Goal: Find specific page/section: Find specific page/section

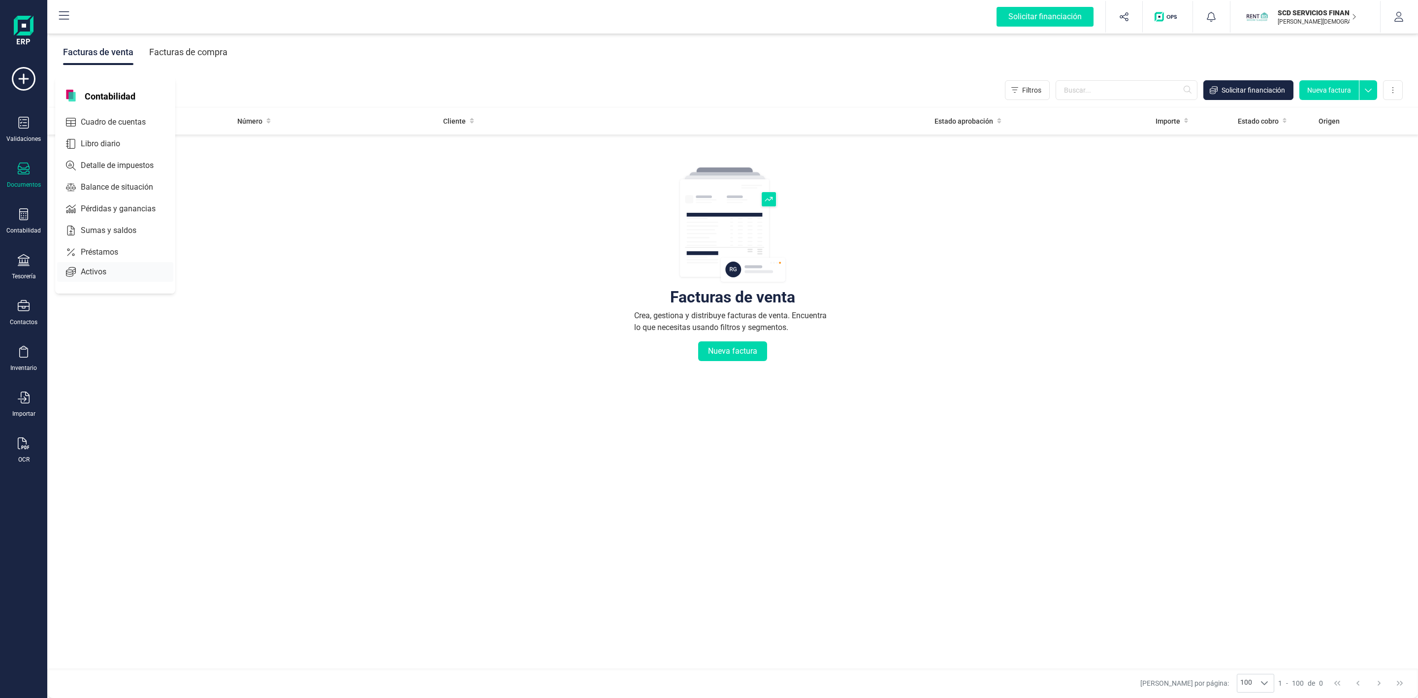
click at [121, 248] on span "Préstamos" at bounding box center [106, 252] width 59 height 12
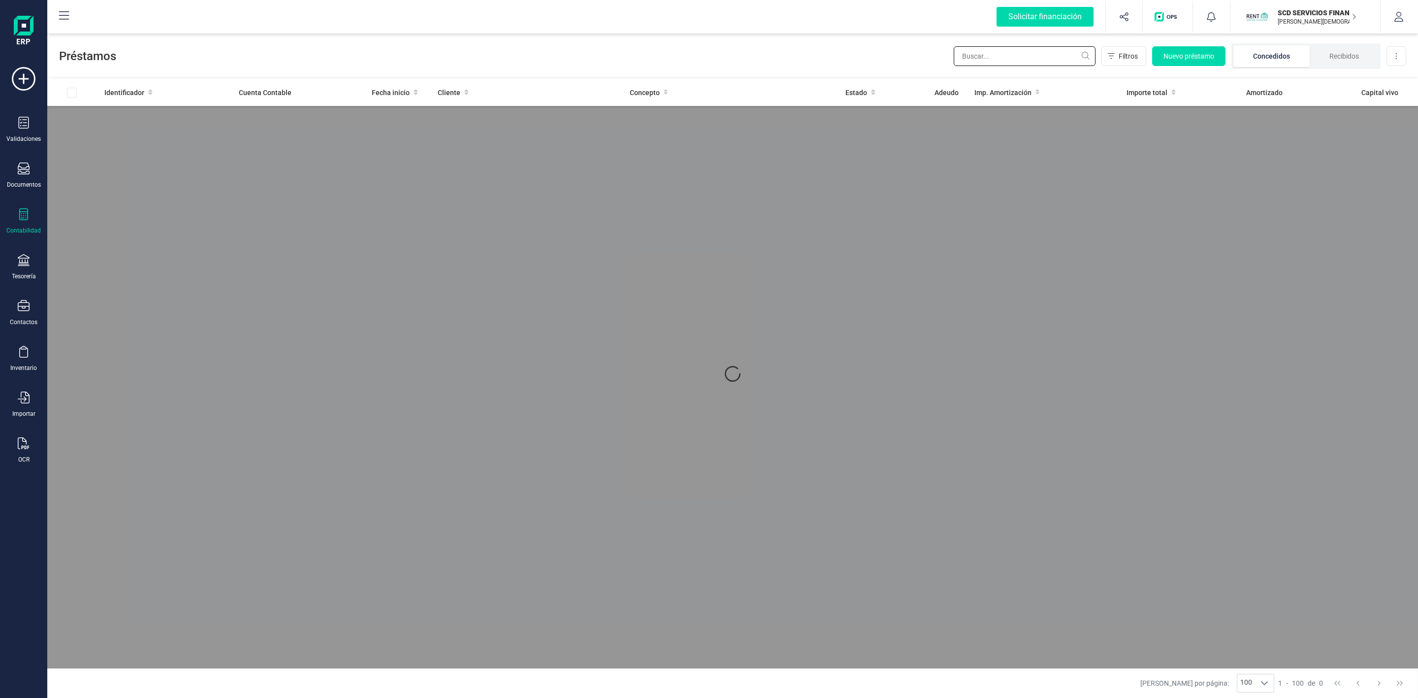
click at [1022, 58] on input "text" at bounding box center [1025, 56] width 142 height 20
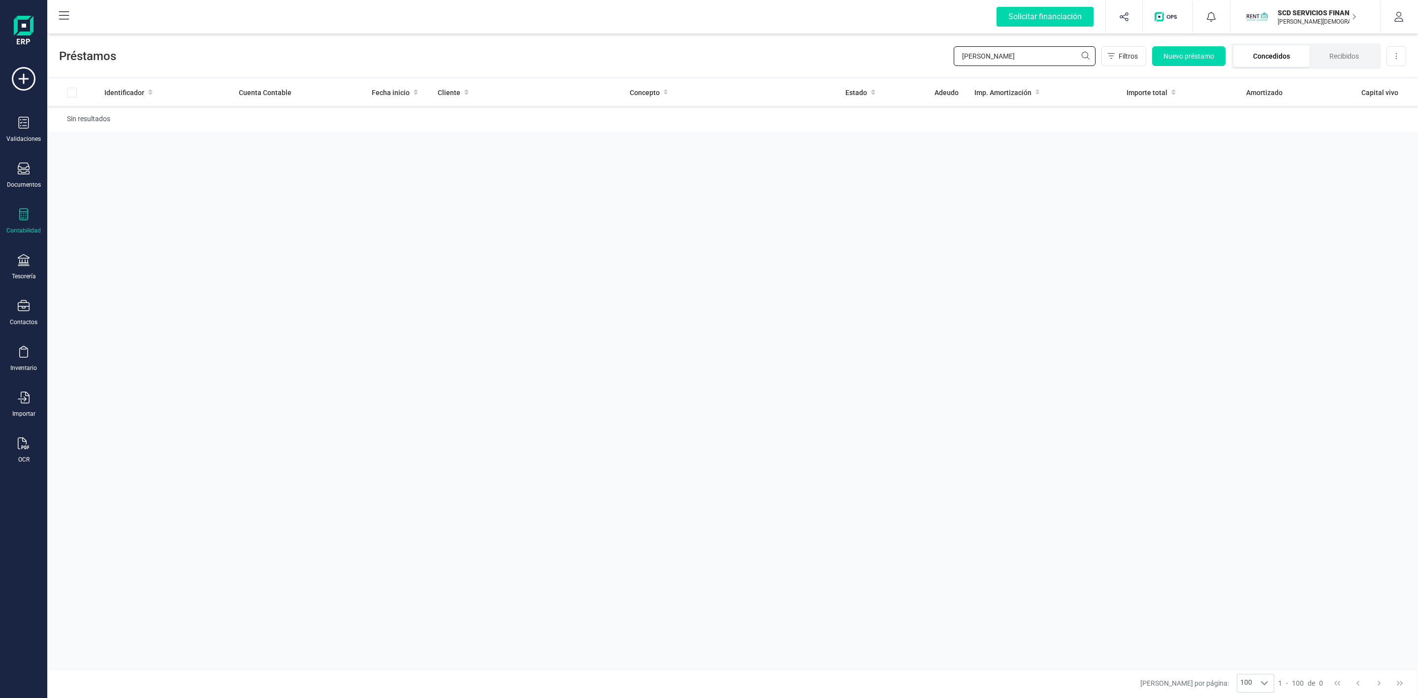
type input "[PERSON_NAME]"
click at [1277, 60] on li "Concedidos" at bounding box center [1271, 56] width 76 height 22
click at [1281, 59] on li "Concedidos" at bounding box center [1271, 56] width 76 height 22
drag, startPoint x: 1020, startPoint y: 58, endPoint x: 922, endPoint y: 73, distance: 100.1
click at [923, 69] on div "Préstamos [PERSON_NAME] Nuevo préstamo Concedidos Recibidos Descargar Excel" at bounding box center [732, 54] width 1371 height 45
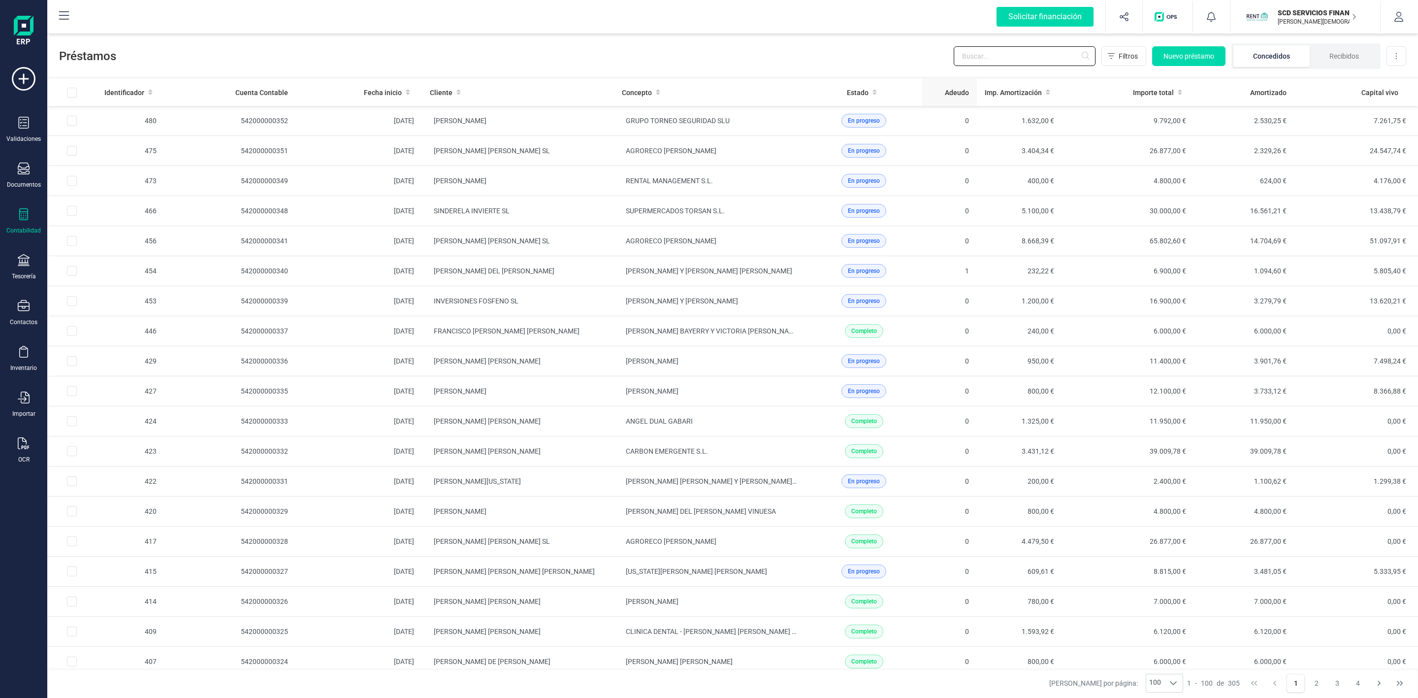
type input "a"
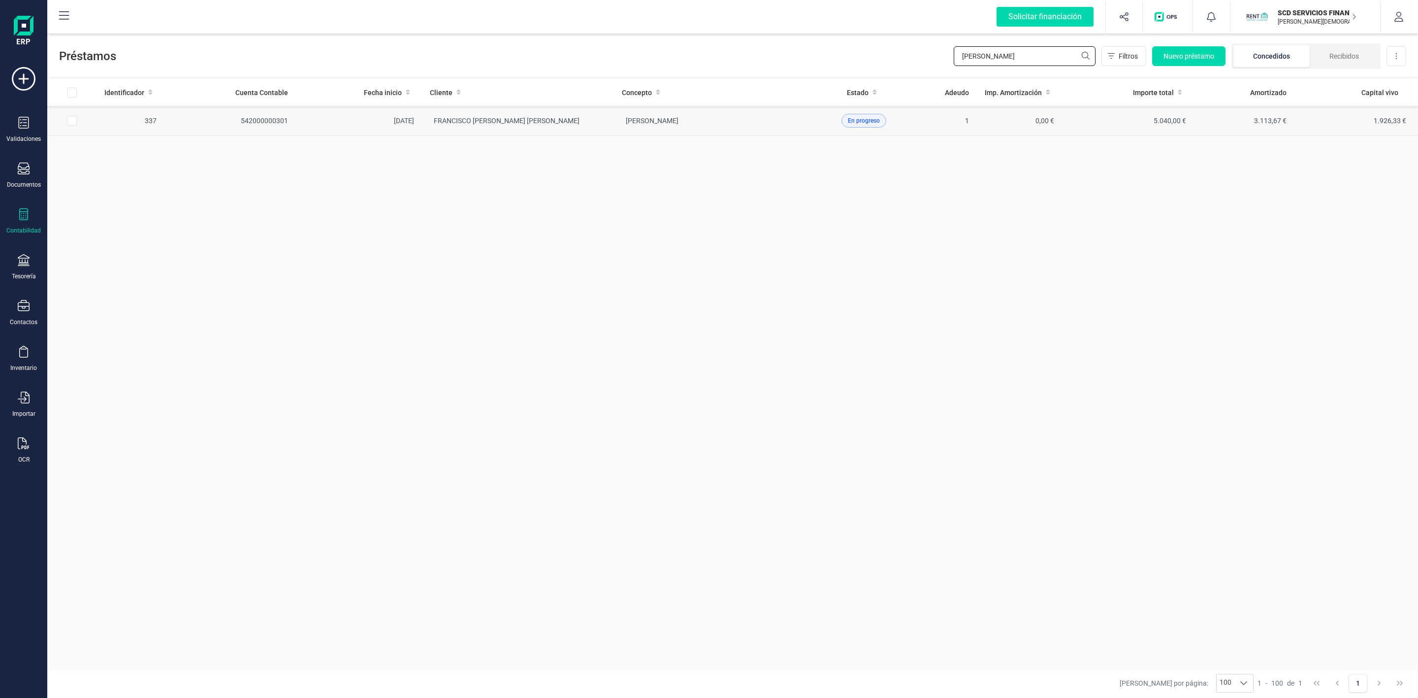
type input "[PERSON_NAME]"
click at [591, 126] on td "FRANCISCO [PERSON_NAME] [PERSON_NAME]" at bounding box center [518, 121] width 192 height 30
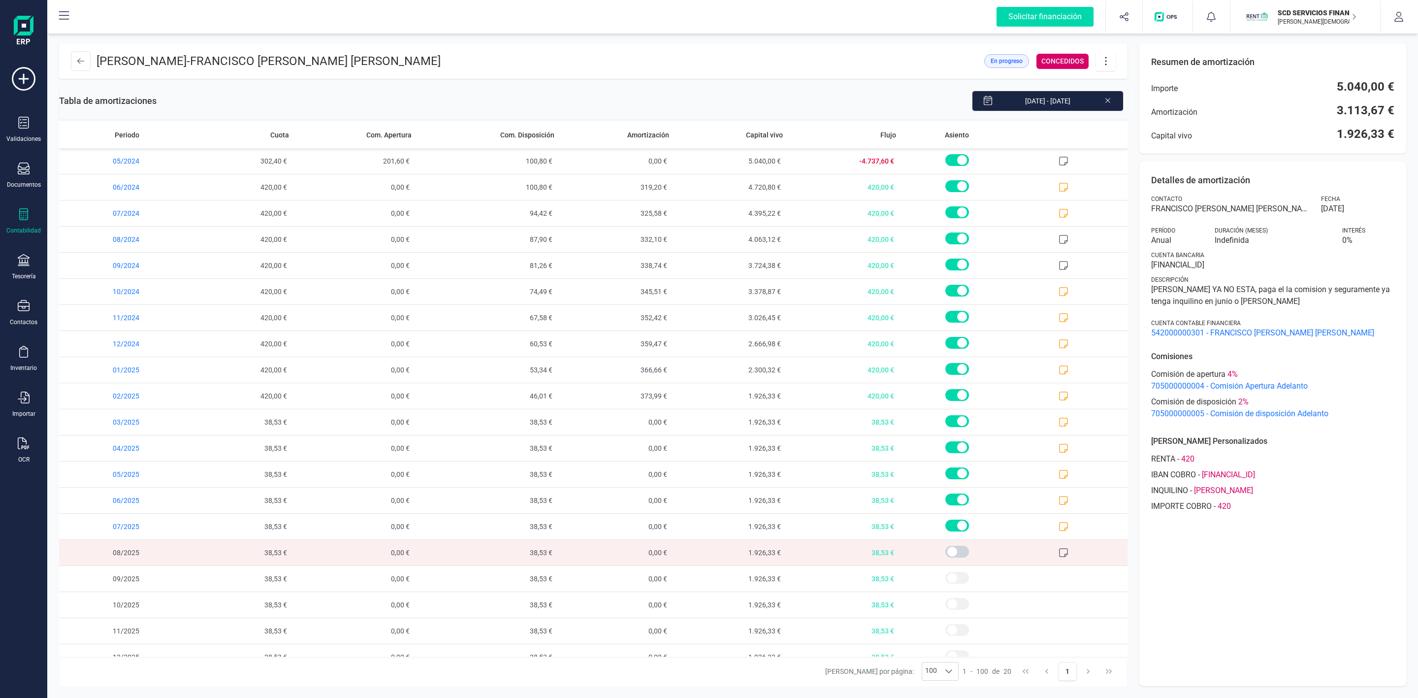
click at [1227, 563] on div "Detalles de amortización Contacto FRANCISCO [PERSON_NAME] [PERSON_NAME] Fecha […" at bounding box center [1272, 423] width 267 height 524
click at [77, 68] on button at bounding box center [81, 61] width 20 height 20
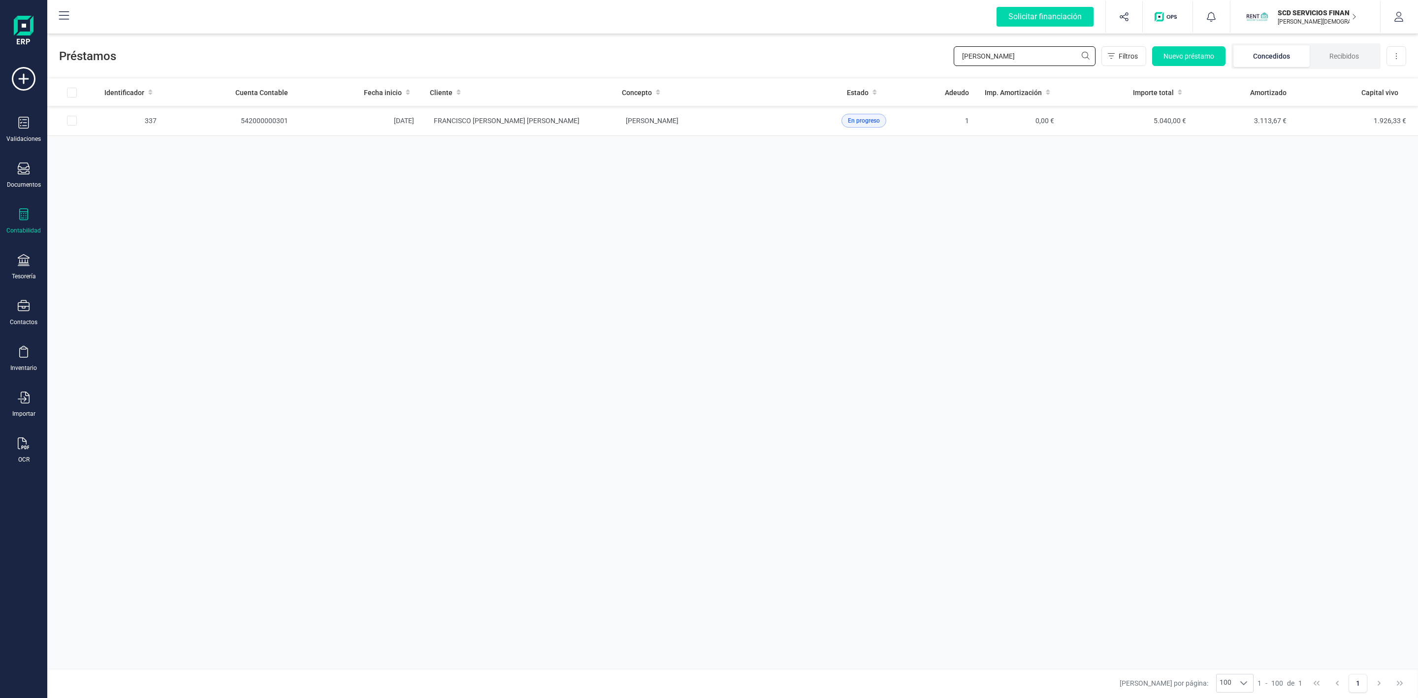
drag, startPoint x: 1027, startPoint y: 53, endPoint x: 921, endPoint y: 64, distance: 106.8
click at [921, 64] on div "Préstamos [PERSON_NAME] Filtros Nuevo préstamo Concedidos Recibidos Descargar E…" at bounding box center [732, 54] width 1371 height 45
type input "[PERSON_NAME]"
click at [579, 148] on td "[PERSON_NAME]" at bounding box center [518, 151] width 192 height 30
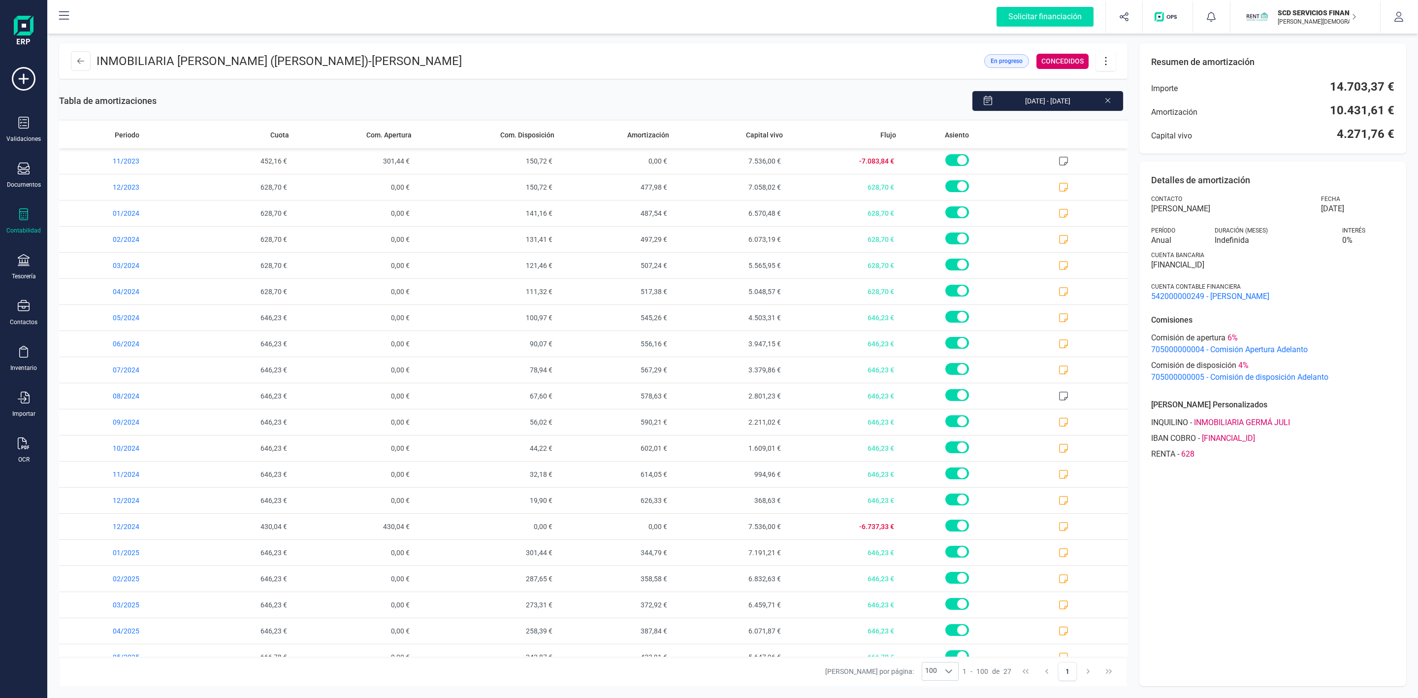
click at [1109, 64] on icon at bounding box center [1105, 61] width 19 height 11
click at [1130, 123] on link "Descargar en PDF" at bounding box center [1155, 130] width 118 height 20
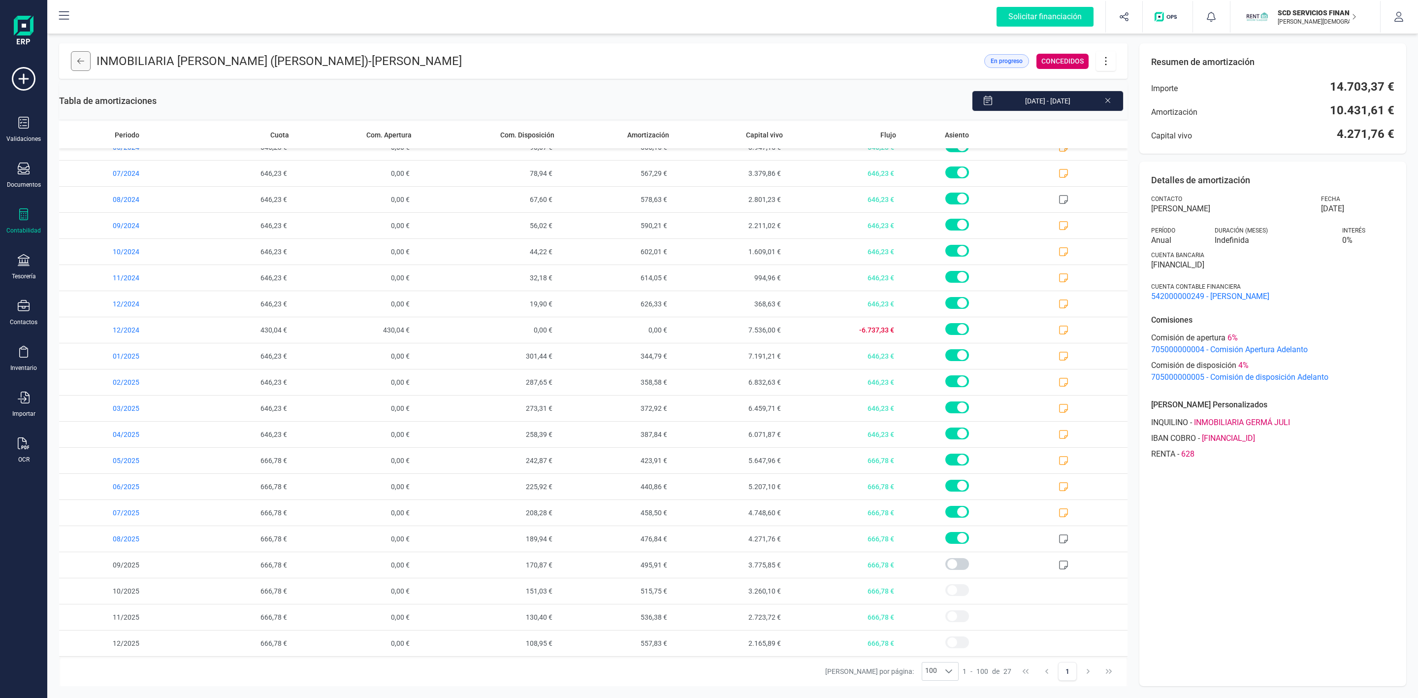
click at [80, 61] on icon at bounding box center [80, 61] width 7 height 8
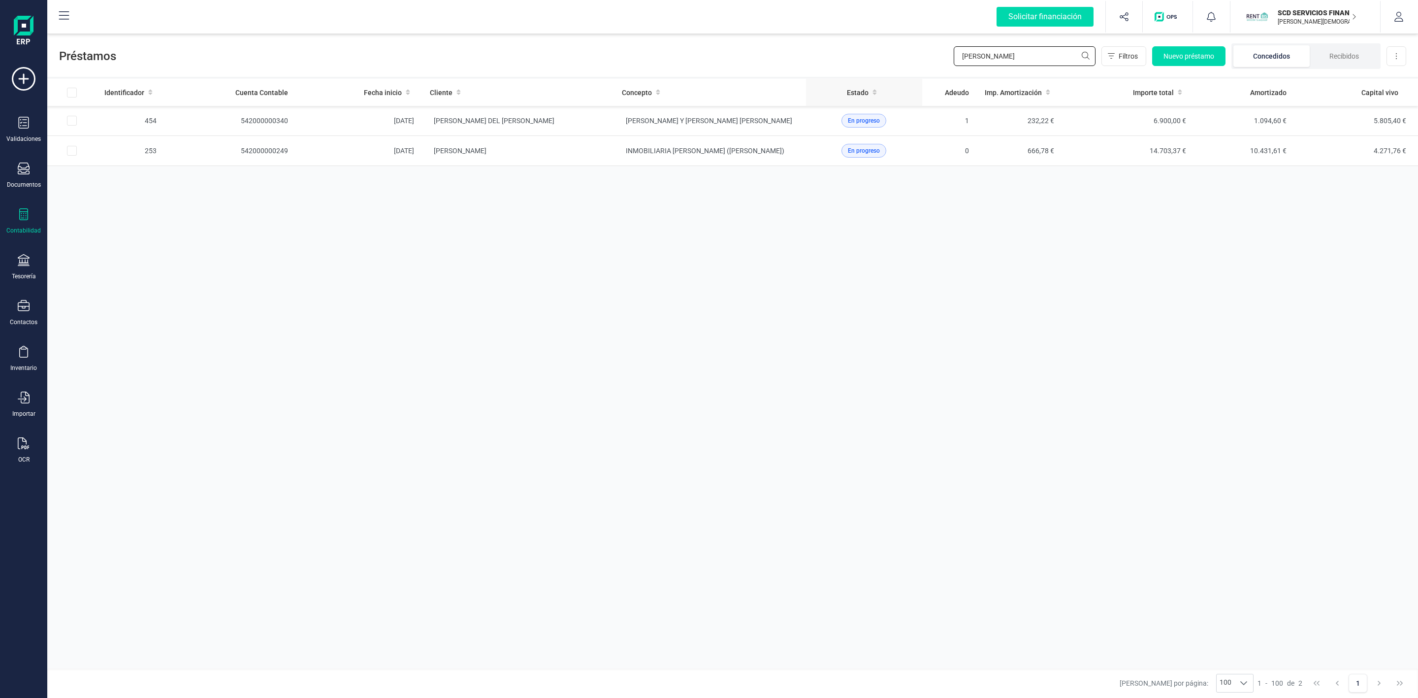
drag, startPoint x: 989, startPoint y: 57, endPoint x: 888, endPoint y: 99, distance: 110.5
click at [894, 97] on div "Préstamos [PERSON_NAME] ga Filtros Nuevo préstamo Concedidos Recibidos Descarga…" at bounding box center [732, 365] width 1371 height 666
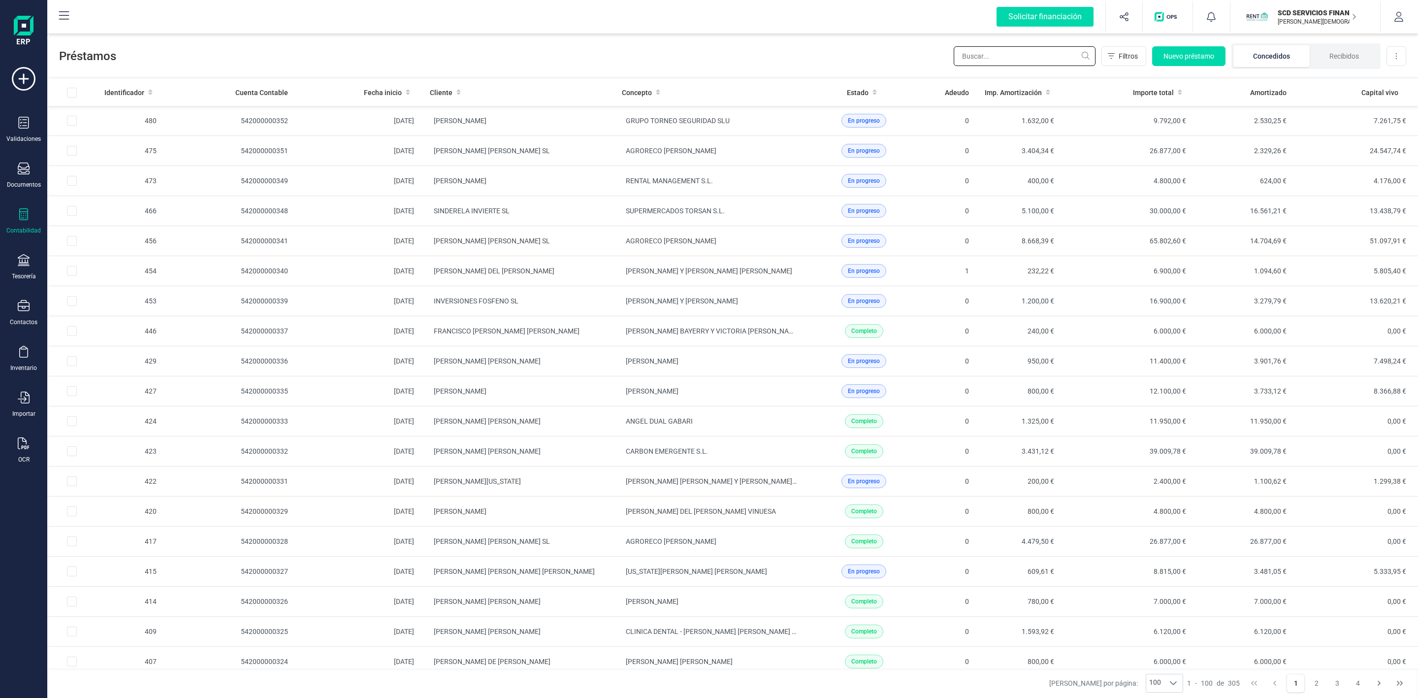
click at [1005, 58] on input "text" at bounding box center [1025, 56] width 142 height 20
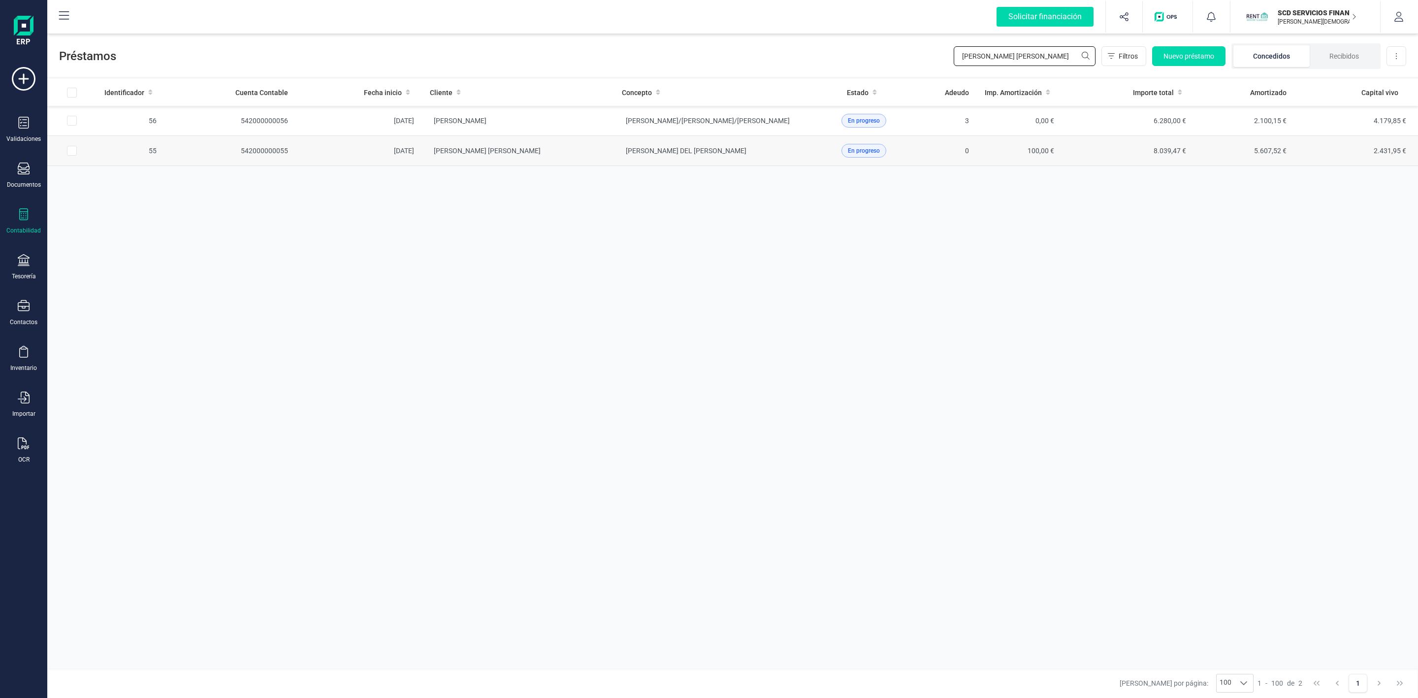
type input "[PERSON_NAME] [PERSON_NAME]"
click at [566, 153] on td "[PERSON_NAME] [PERSON_NAME]" at bounding box center [518, 151] width 192 height 30
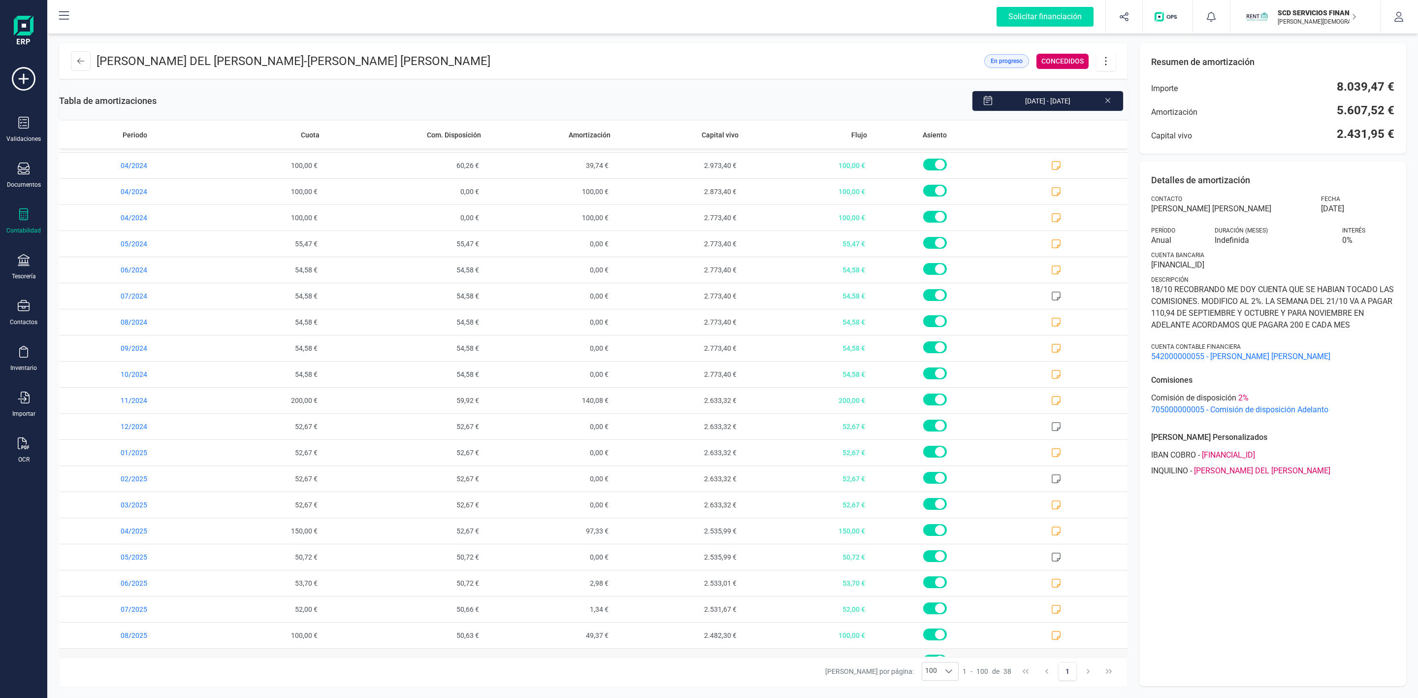
scroll to position [492, 0]
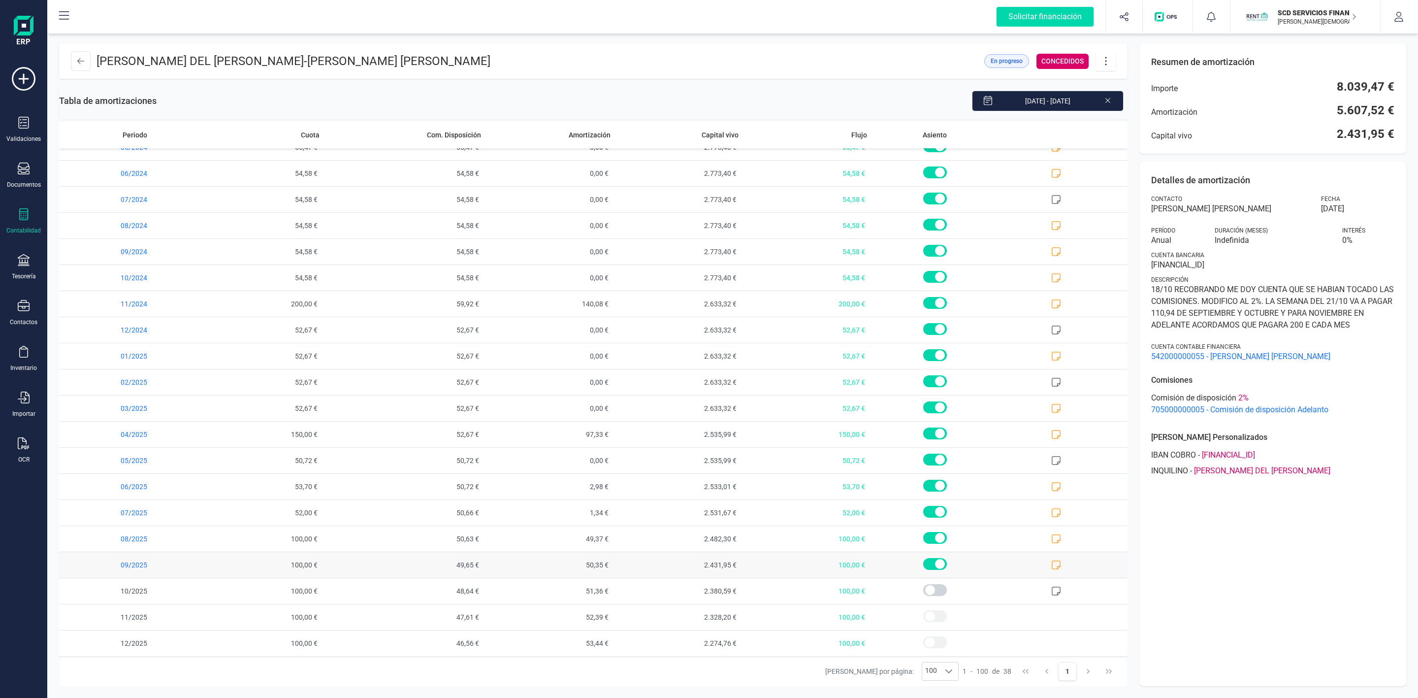
click at [1052, 566] on span at bounding box center [1063, 565] width 128 height 26
click at [1052, 568] on icon at bounding box center [1056, 564] width 9 height 9
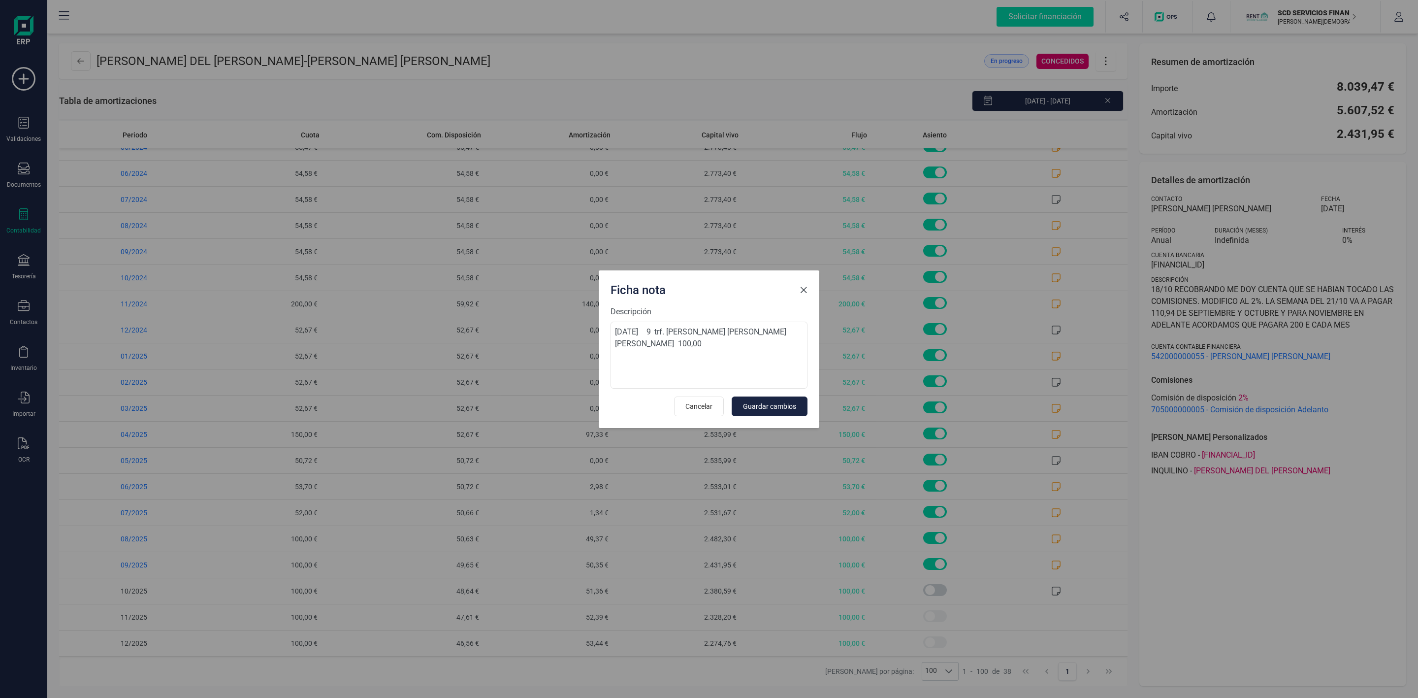
click at [803, 288] on span "Close" at bounding box center [803, 290] width 8 height 8
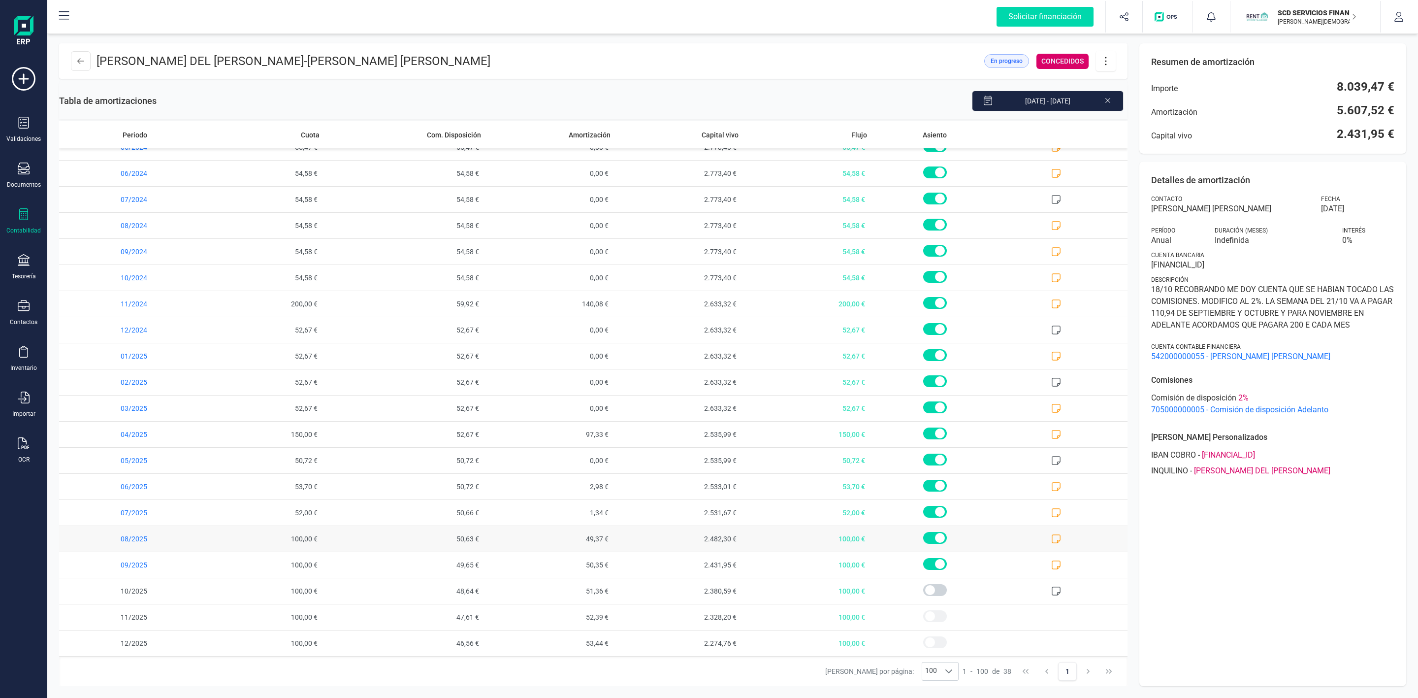
click at [1051, 535] on icon at bounding box center [1056, 539] width 10 height 10
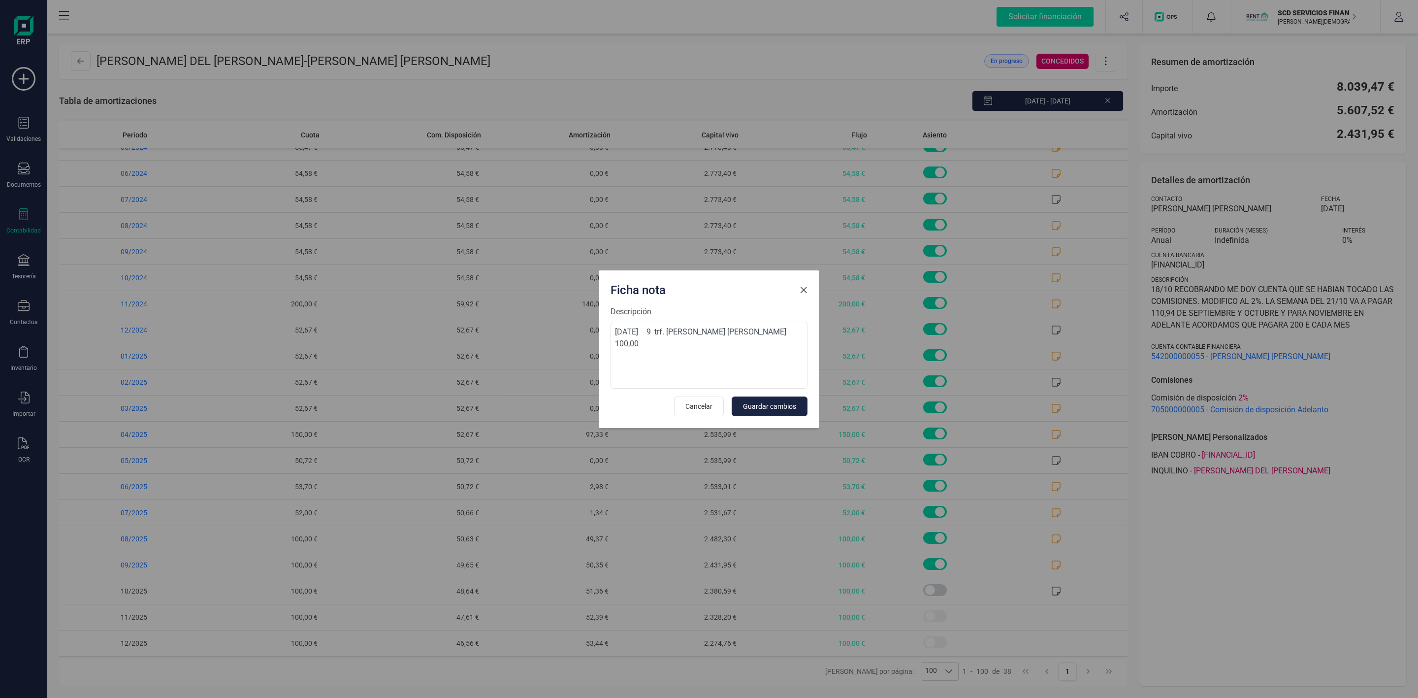
click at [802, 291] on span "Close" at bounding box center [803, 290] width 8 height 8
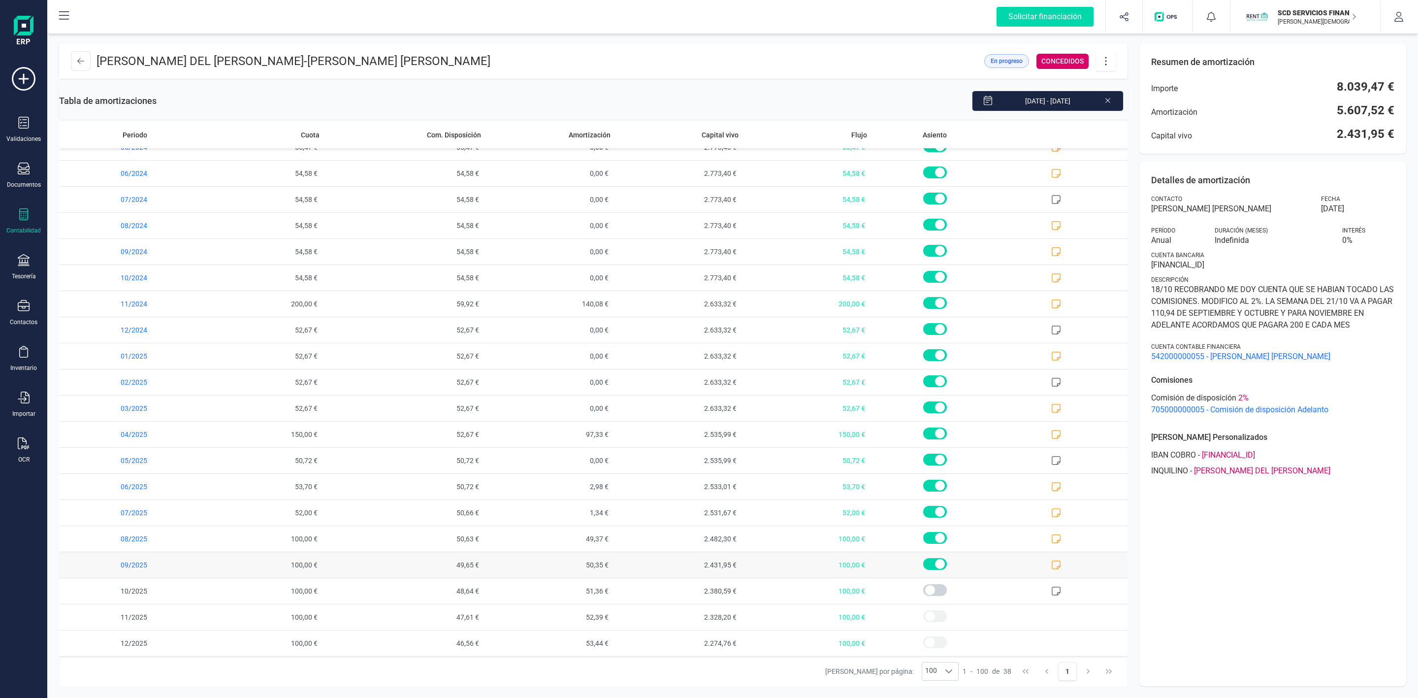
click at [1052, 568] on icon at bounding box center [1056, 564] width 9 height 9
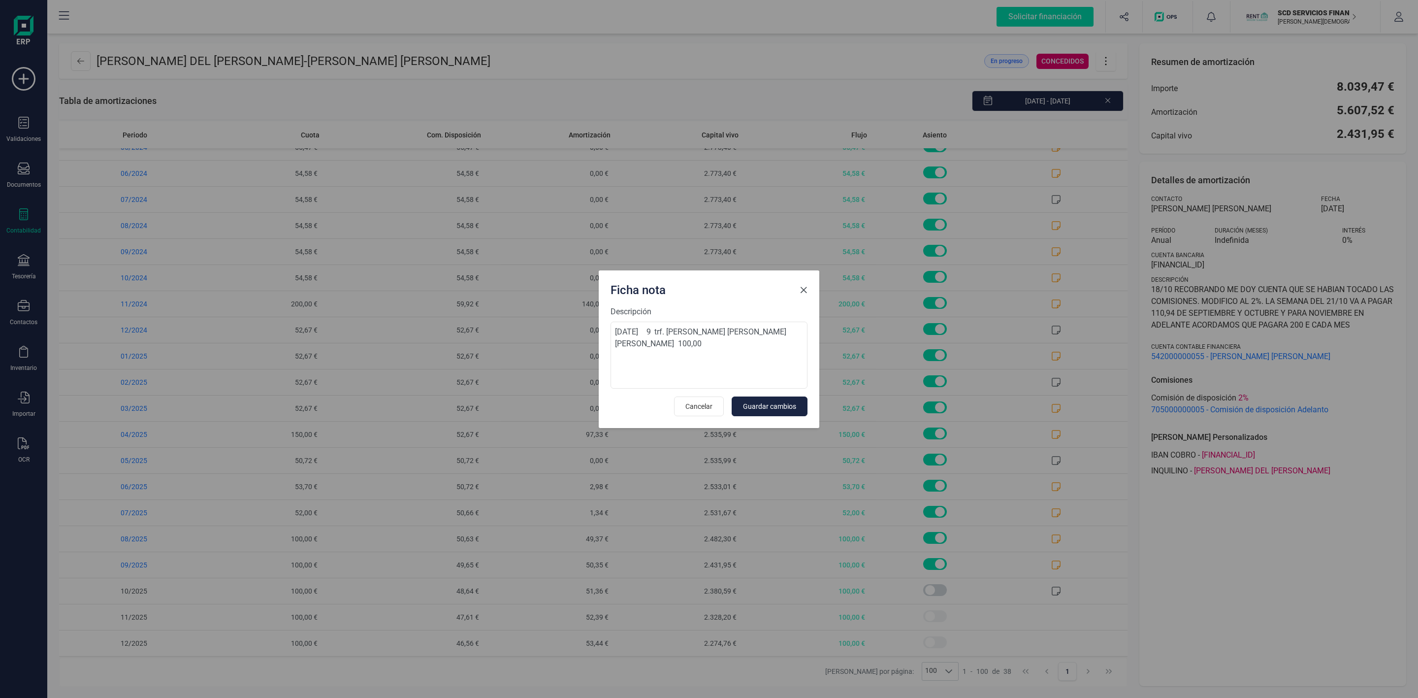
click at [808, 288] on button "Close" at bounding box center [804, 290] width 16 height 16
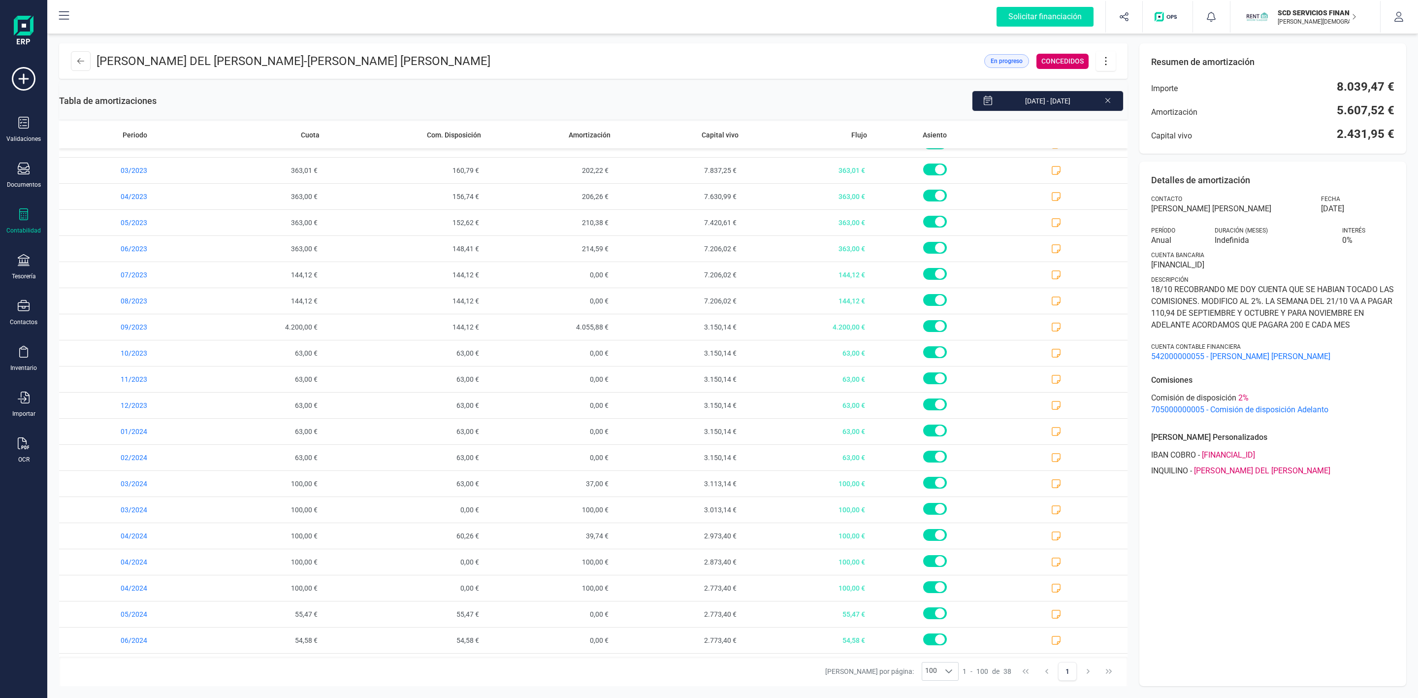
scroll to position [0, 0]
